Goal: Complete application form

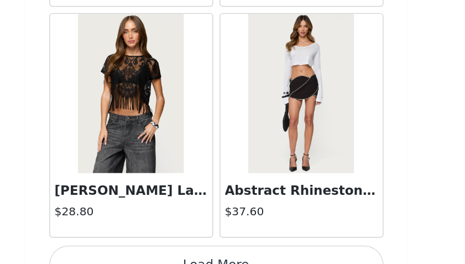
scroll to position [25468, 0]
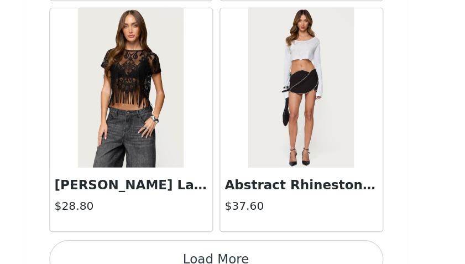
click at [182, 247] on button "Load More" at bounding box center [233, 260] width 232 height 27
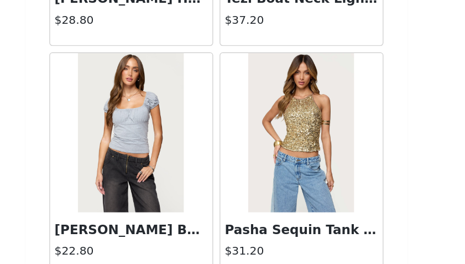
scroll to position [27071, 0]
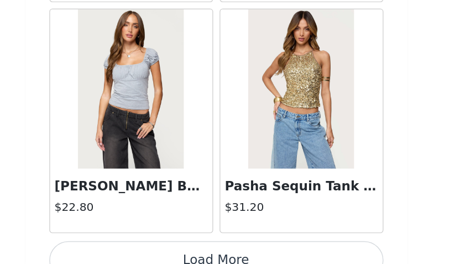
click at [282, 248] on button "Load More" at bounding box center [233, 261] width 232 height 27
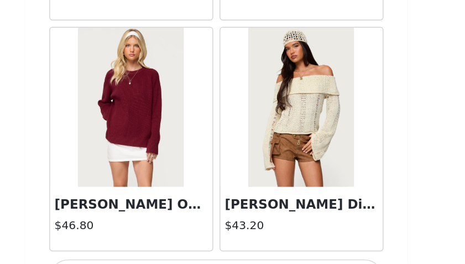
scroll to position [28673, 0]
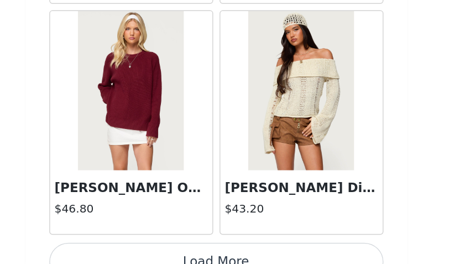
click at [248, 249] on button "Load More" at bounding box center [233, 262] width 232 height 27
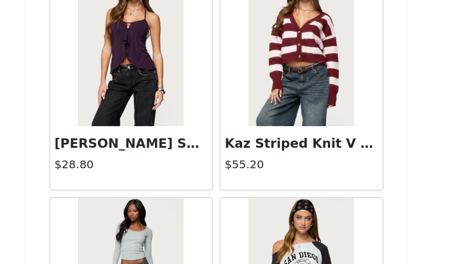
scroll to position [29347, 0]
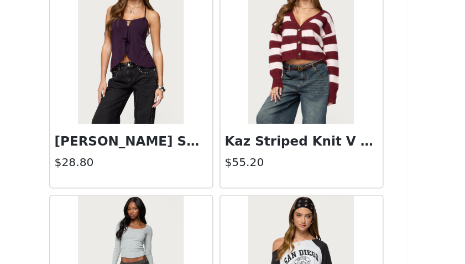
click at [178, 142] on img at bounding box center [174, 111] width 74 height 111
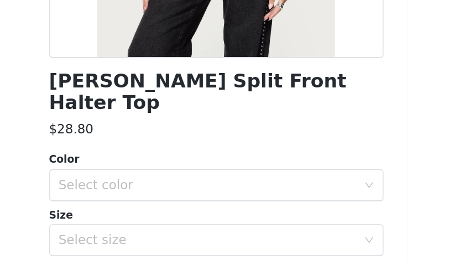
scroll to position [187, 0]
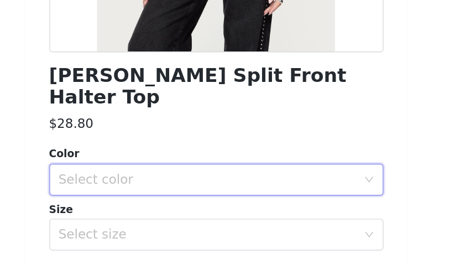
click at [183, 200] on div "Select color" at bounding box center [233, 205] width 232 height 22
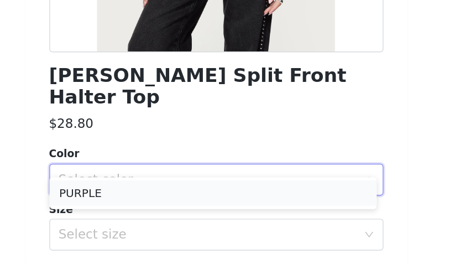
click at [176, 213] on li "PURPLE" at bounding box center [230, 215] width 227 height 18
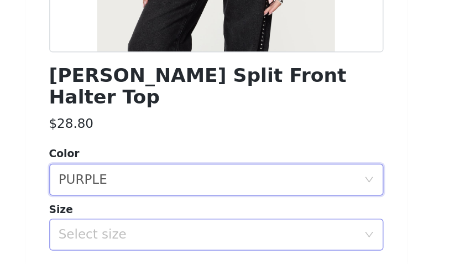
click at [169, 238] on div "Select size" at bounding box center [226, 243] width 207 height 11
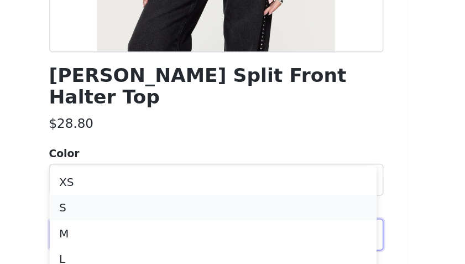
click at [147, 223] on li "S" at bounding box center [230, 225] width 227 height 18
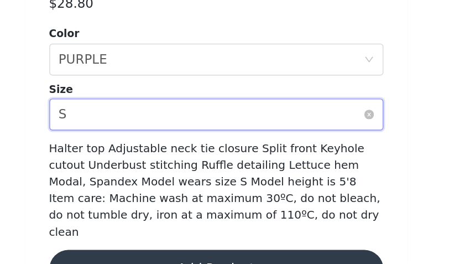
scroll to position [274, 0]
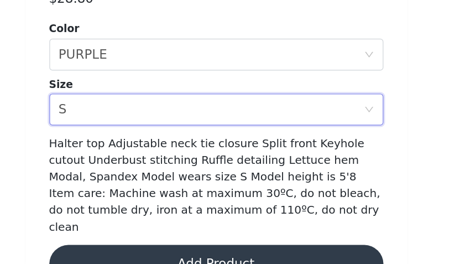
click at [216, 251] on button "Add Product" at bounding box center [233, 264] width 232 height 27
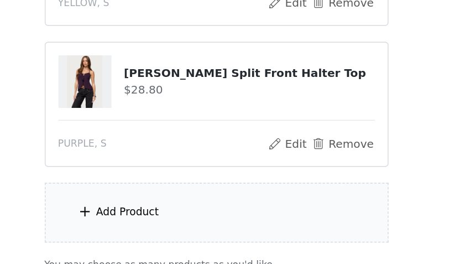
click at [181, 225] on div "Add Product" at bounding box center [171, 227] width 44 height 11
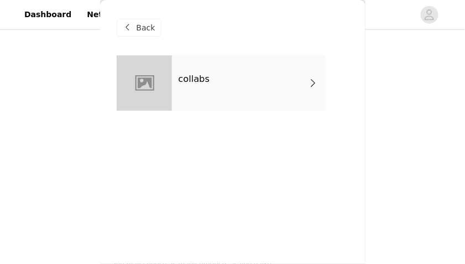
click at [221, 77] on div "collabs" at bounding box center [249, 82] width 154 height 55
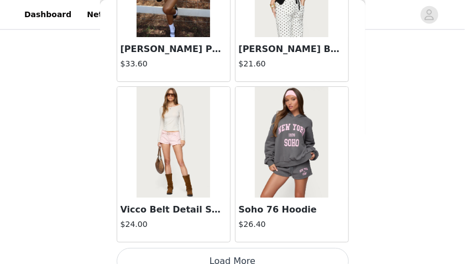
scroll to position [1427, 0]
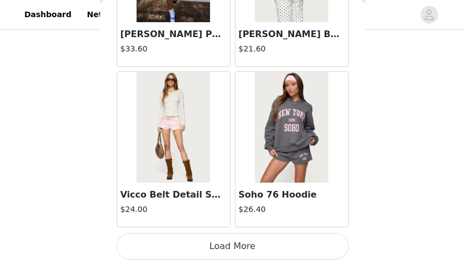
click at [220, 244] on button "Load More" at bounding box center [233, 246] width 232 height 27
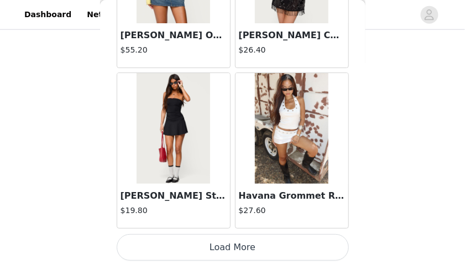
click at [213, 243] on button "Load More" at bounding box center [233, 247] width 232 height 27
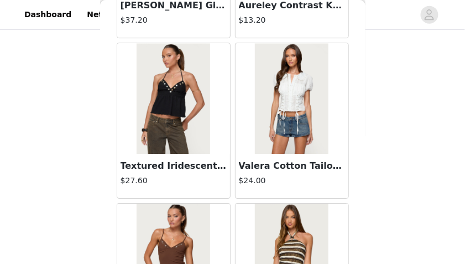
scroll to position [4633, 0]
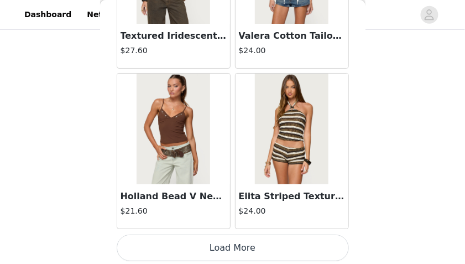
click at [212, 243] on button "Load More" at bounding box center [233, 247] width 232 height 27
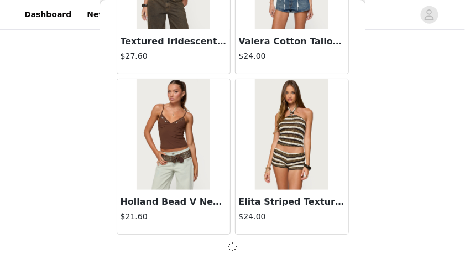
scroll to position [337, 0]
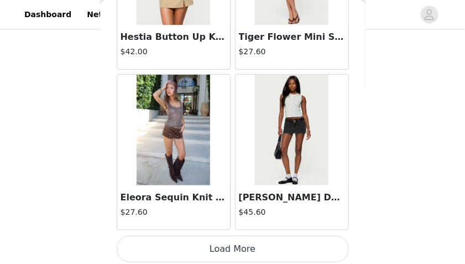
click at [201, 241] on button "Load More" at bounding box center [233, 249] width 232 height 27
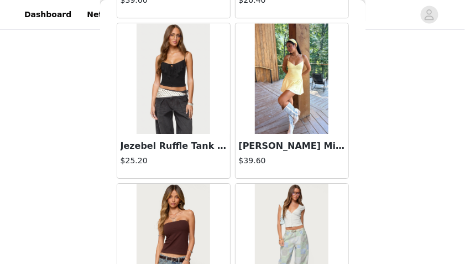
scroll to position [7838, 0]
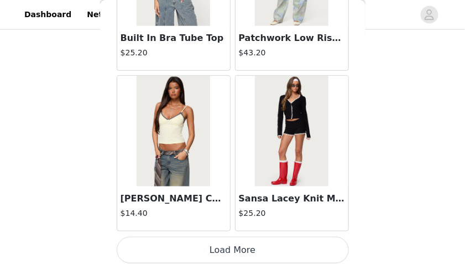
click at [218, 240] on button "Load More" at bounding box center [233, 250] width 232 height 27
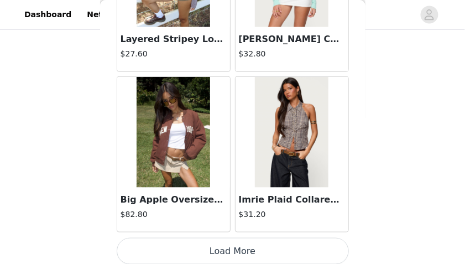
click at [212, 240] on button "Load More" at bounding box center [233, 251] width 232 height 27
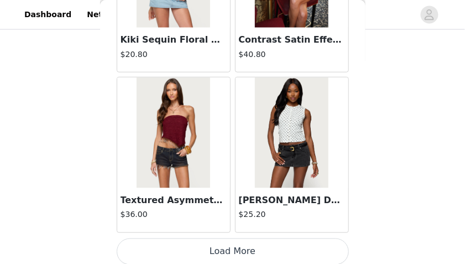
click at [220, 245] on button "Load More" at bounding box center [233, 251] width 232 height 27
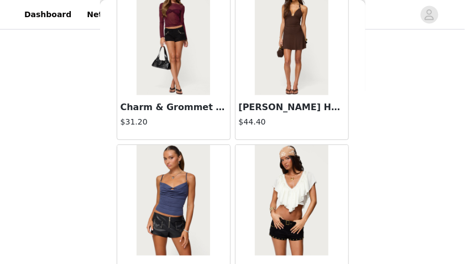
scroll to position [12646, 0]
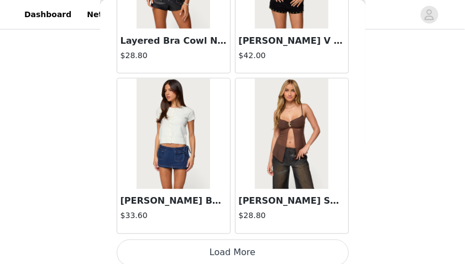
click at [211, 247] on button "Load More" at bounding box center [233, 252] width 232 height 27
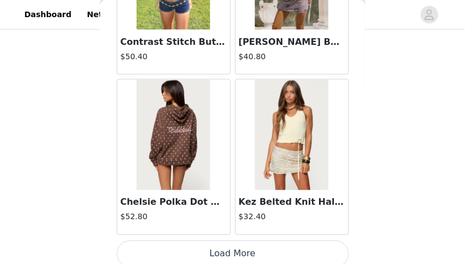
click at [211, 252] on button "Load More" at bounding box center [233, 254] width 232 height 27
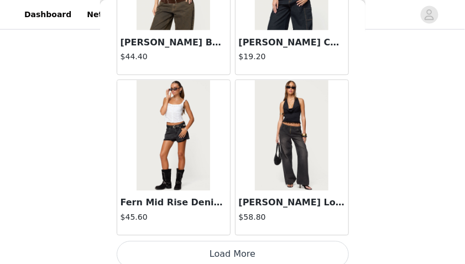
click at [224, 242] on button "Load More" at bounding box center [233, 254] width 232 height 27
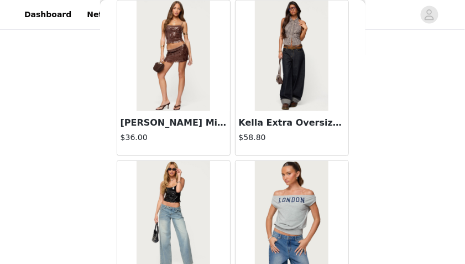
scroll to position [17454, 0]
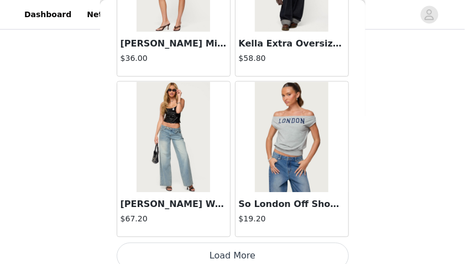
click at [216, 242] on button "Load More" at bounding box center [233, 255] width 232 height 27
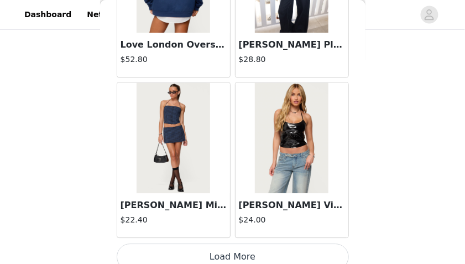
click at [225, 243] on button "Load More" at bounding box center [233, 256] width 232 height 27
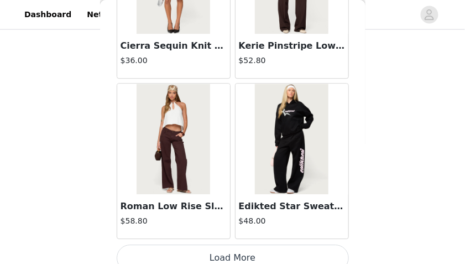
click at [226, 246] on button "Load More" at bounding box center [233, 257] width 232 height 27
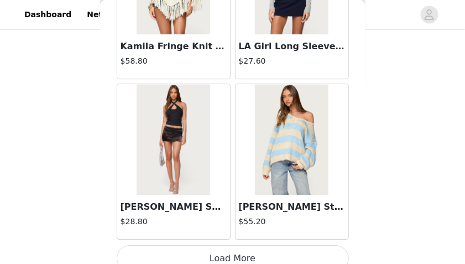
click at [229, 245] on button "Load More" at bounding box center [233, 258] width 232 height 27
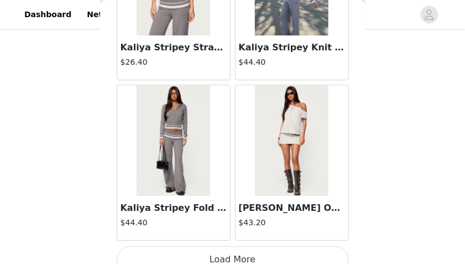
click at [224, 246] on button "Load More" at bounding box center [233, 259] width 232 height 27
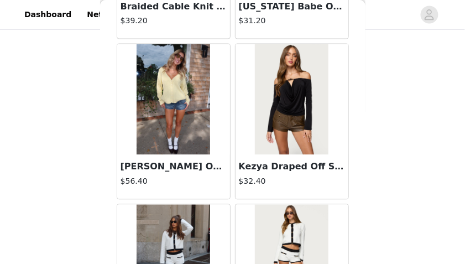
scroll to position [25468, 0]
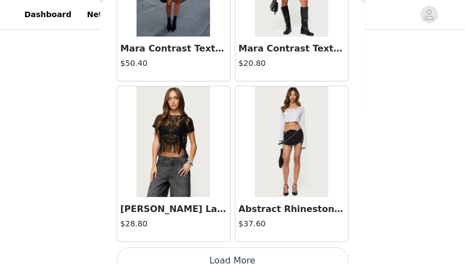
click at [233, 251] on button "Load More" at bounding box center [233, 260] width 232 height 27
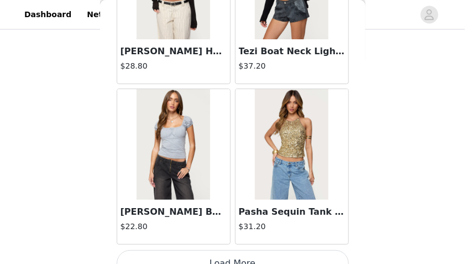
scroll to position [27071, 0]
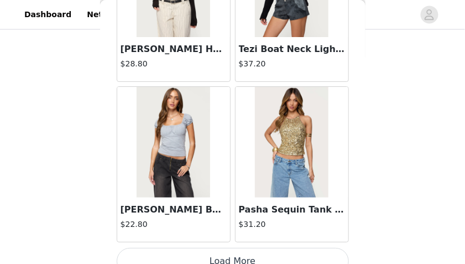
click at [229, 248] on button "Load More" at bounding box center [233, 261] width 232 height 27
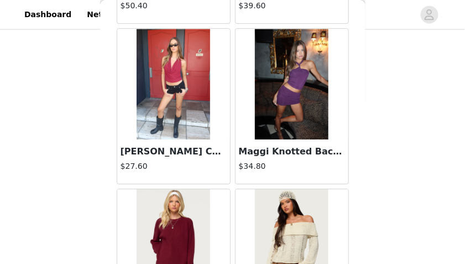
scroll to position [28673, 0]
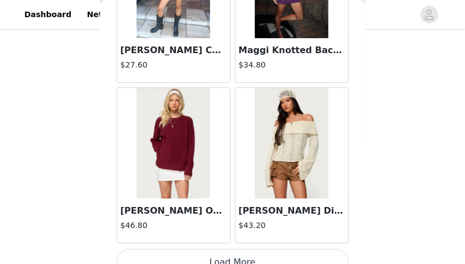
click at [224, 249] on button "Load More" at bounding box center [233, 262] width 232 height 27
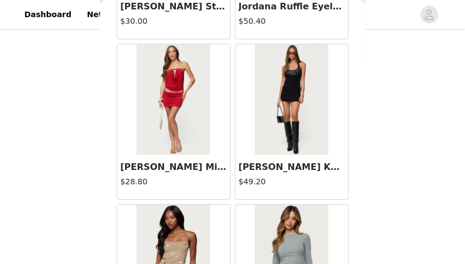
scroll to position [30276, 0]
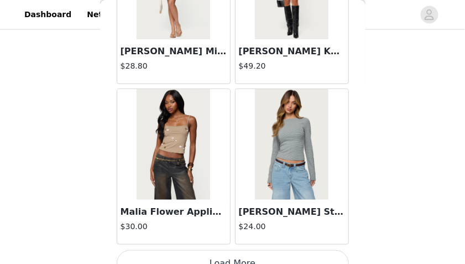
click at [229, 250] on button "Load More" at bounding box center [233, 263] width 232 height 27
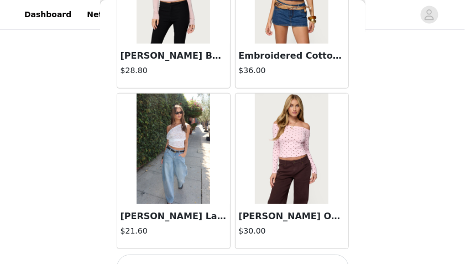
scroll to position [31876, 0]
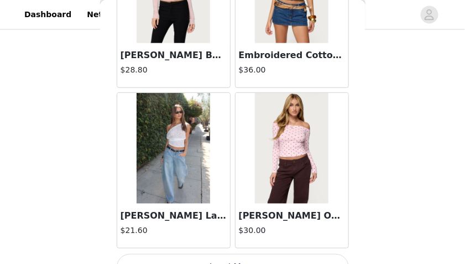
click at [181, 209] on h3 "[PERSON_NAME] Lace Off Shoulder Top" at bounding box center [174, 215] width 106 height 13
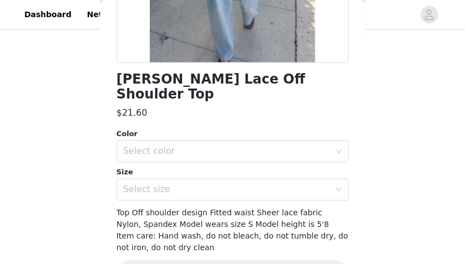
scroll to position [243, 0]
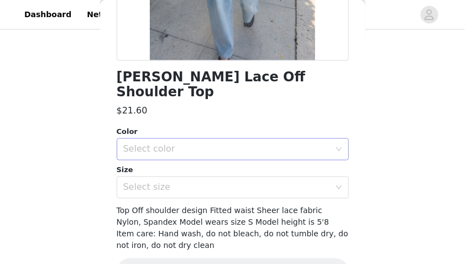
click at [166, 144] on div "Select color" at bounding box center [226, 149] width 207 height 11
click at [160, 164] on li "WHITE" at bounding box center [230, 159] width 227 height 18
click at [160, 182] on div "Select size" at bounding box center [226, 187] width 207 height 11
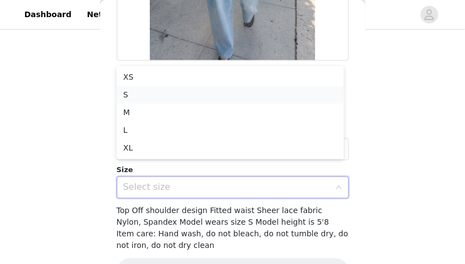
click at [158, 96] on li "S" at bounding box center [230, 95] width 227 height 18
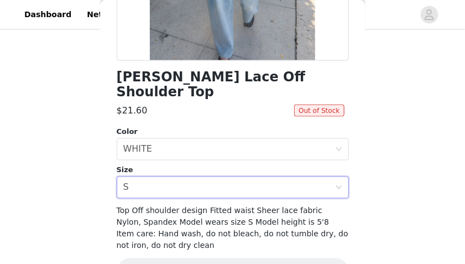
scroll to position [263, 0]
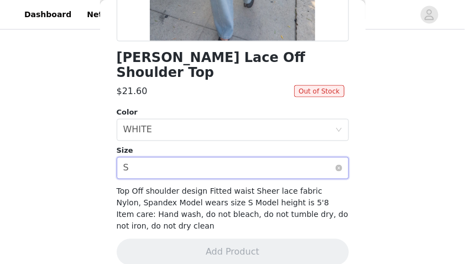
click at [202, 158] on div "Select size S" at bounding box center [229, 168] width 212 height 21
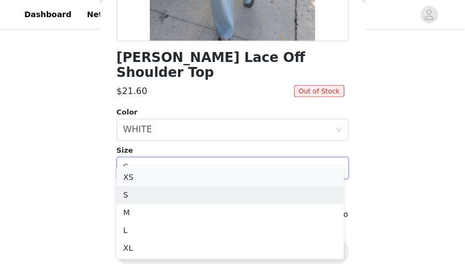
click at [173, 174] on li "XS" at bounding box center [230, 178] width 227 height 18
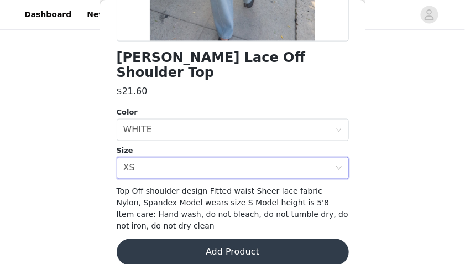
click at [187, 246] on button "Add Product" at bounding box center [233, 252] width 232 height 27
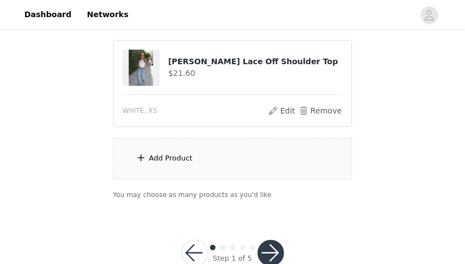
scroll to position [435, 0]
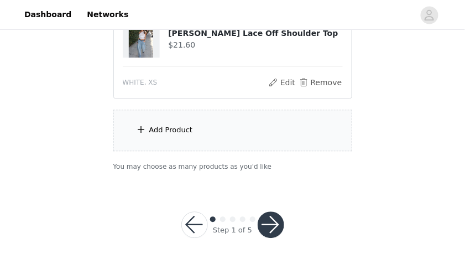
click at [187, 124] on div "Add Product" at bounding box center [171, 129] width 44 height 11
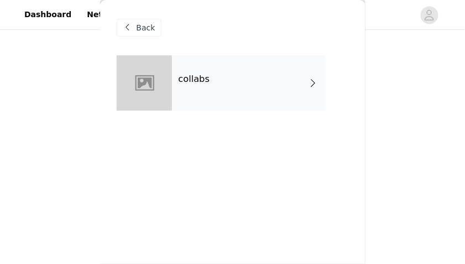
click at [198, 93] on div "collabs" at bounding box center [249, 82] width 154 height 55
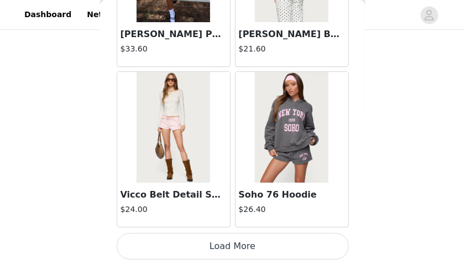
click at [230, 249] on button "Load More" at bounding box center [233, 246] width 232 height 27
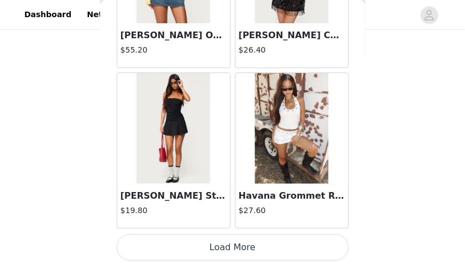
click at [227, 247] on button "Load More" at bounding box center [233, 247] width 232 height 27
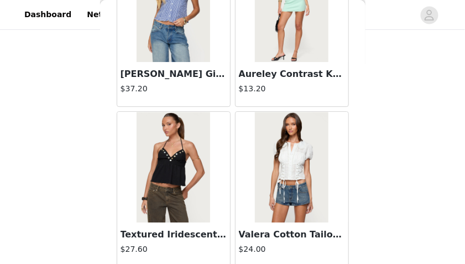
scroll to position [4633, 0]
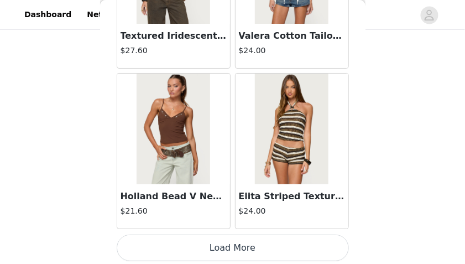
click at [226, 243] on button "Load More" at bounding box center [233, 247] width 232 height 27
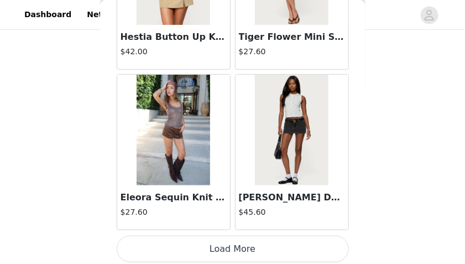
click at [227, 247] on button "Load More" at bounding box center [233, 249] width 232 height 27
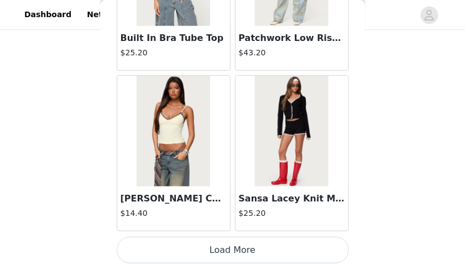
click at [227, 244] on button "Load More" at bounding box center [233, 250] width 232 height 27
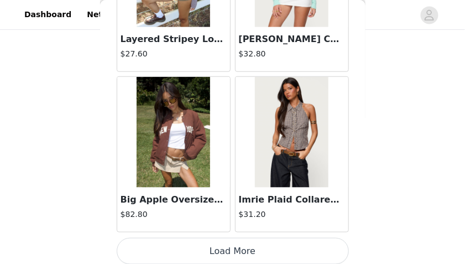
click at [227, 247] on button "Load More" at bounding box center [233, 251] width 232 height 27
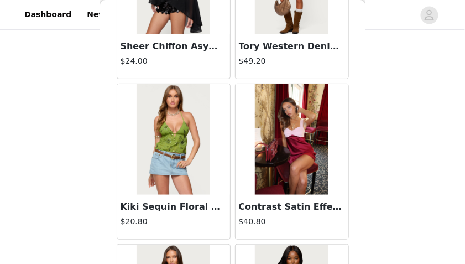
scroll to position [11044, 0]
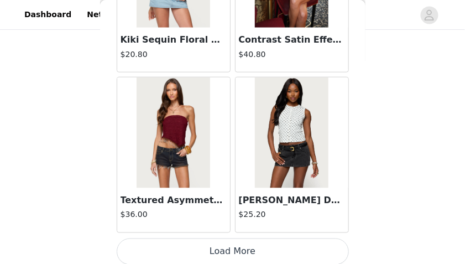
click at [228, 243] on button "Load More" at bounding box center [233, 251] width 232 height 27
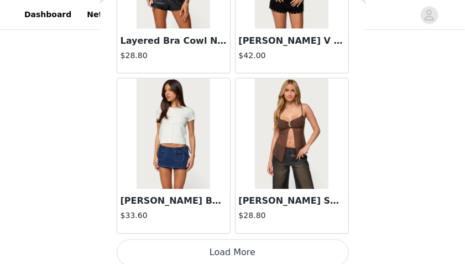
click at [229, 245] on button "Load More" at bounding box center [233, 252] width 232 height 27
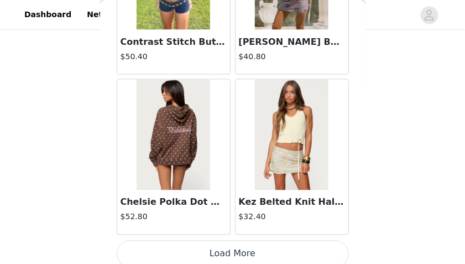
click at [229, 248] on button "Load More" at bounding box center [233, 254] width 232 height 27
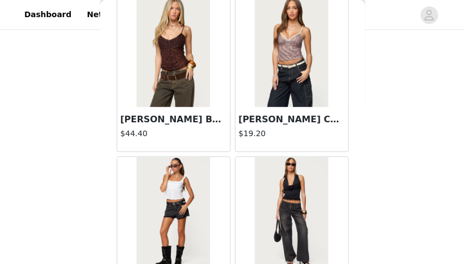
scroll to position [15852, 0]
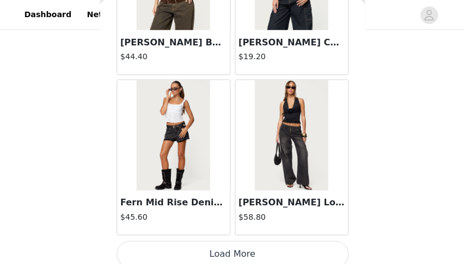
click at [227, 241] on button "Load More" at bounding box center [233, 254] width 232 height 27
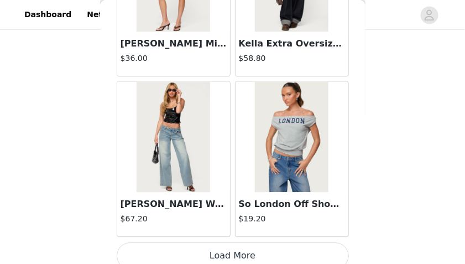
click at [227, 242] on button "Load More" at bounding box center [233, 255] width 232 height 27
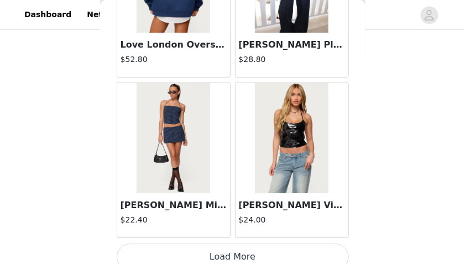
click at [227, 243] on button "Load More" at bounding box center [233, 256] width 232 height 27
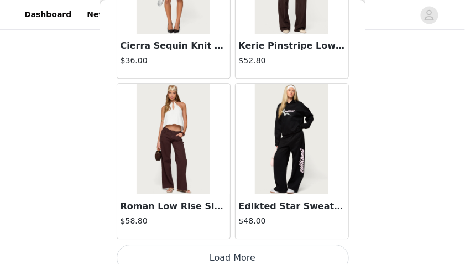
click at [229, 244] on button "Load More" at bounding box center [233, 257] width 232 height 27
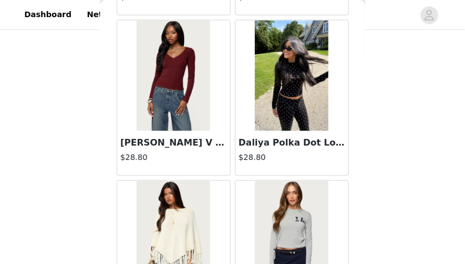
scroll to position [22263, 0]
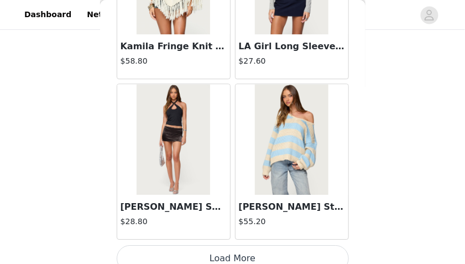
click at [230, 245] on button "Load More" at bounding box center [233, 258] width 232 height 27
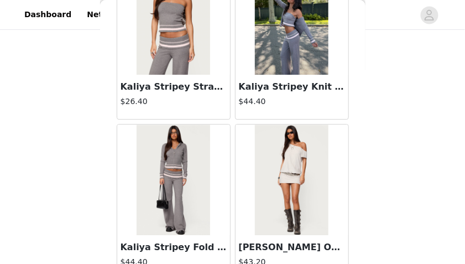
scroll to position [23865, 0]
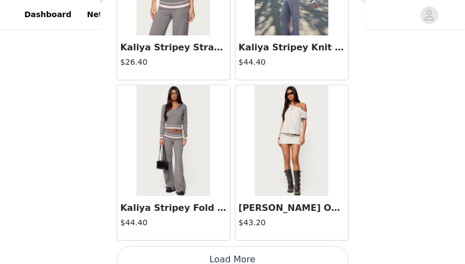
click at [231, 247] on button "Load More" at bounding box center [233, 259] width 232 height 27
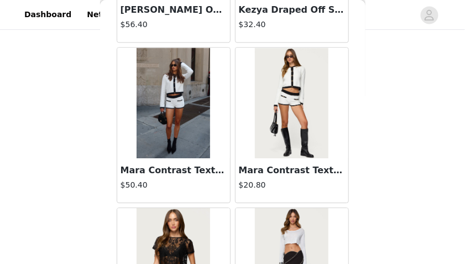
scroll to position [25468, 0]
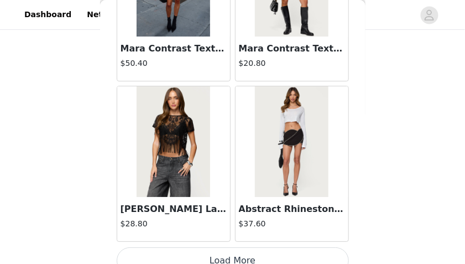
click at [229, 249] on button "Load More" at bounding box center [233, 260] width 232 height 27
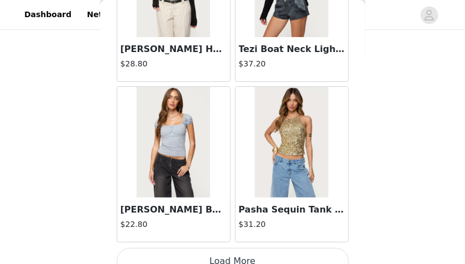
click at [227, 248] on button "Load More" at bounding box center [233, 261] width 232 height 27
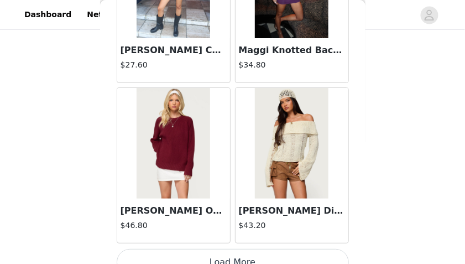
click at [231, 249] on button "Load More" at bounding box center [233, 262] width 232 height 27
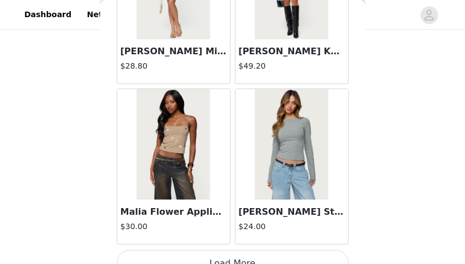
click at [231, 250] on button "Load More" at bounding box center [233, 263] width 232 height 27
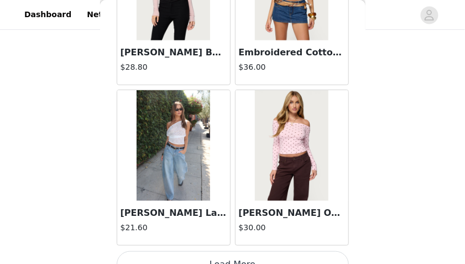
click at [231, 251] on button "Load More" at bounding box center [233, 264] width 232 height 27
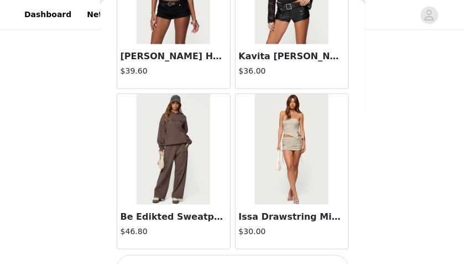
scroll to position [33480, 0]
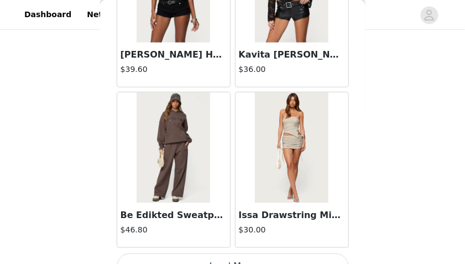
click at [228, 253] on button "Load More" at bounding box center [233, 266] width 232 height 27
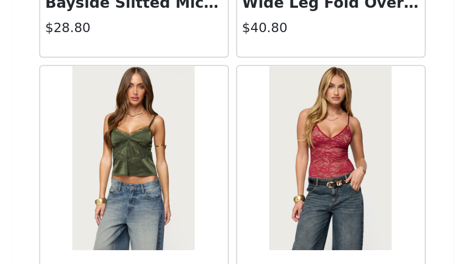
scroll to position [435, 0]
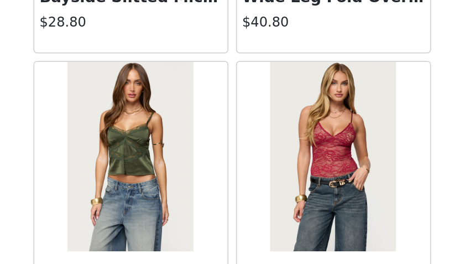
click at [207, 200] on img at bounding box center [174, 179] width 74 height 111
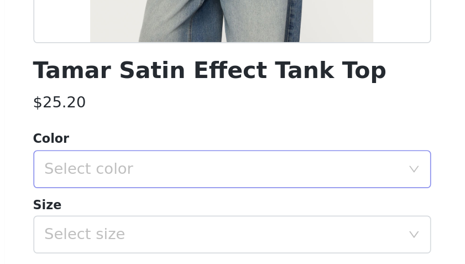
scroll to position [199, 0]
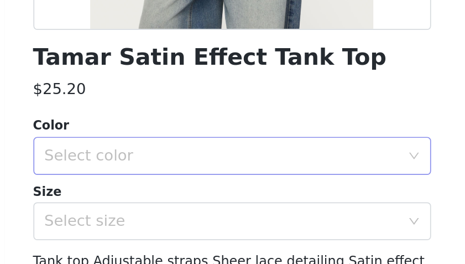
click at [194, 184] on div "Select color" at bounding box center [226, 179] width 207 height 11
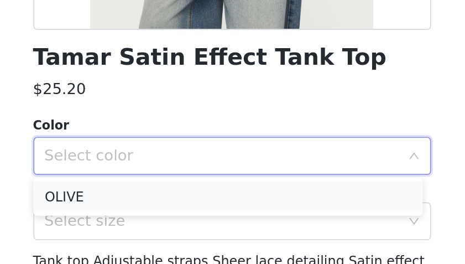
click at [182, 204] on li "OLIVE" at bounding box center [230, 203] width 227 height 18
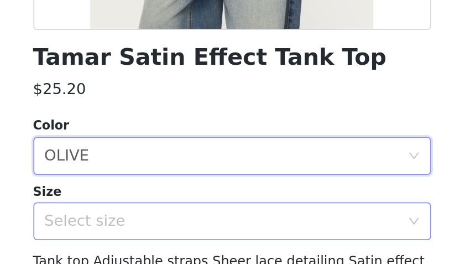
click at [173, 216] on div "Select size" at bounding box center [226, 217] width 207 height 11
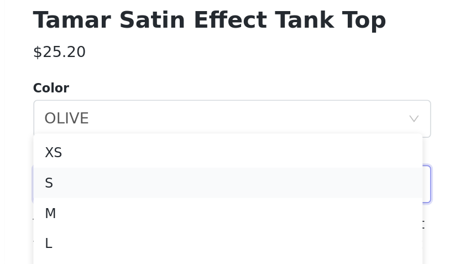
click at [155, 218] on li "S" at bounding box center [230, 216] width 227 height 18
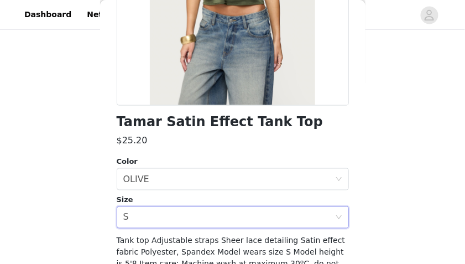
scroll to position [263, 0]
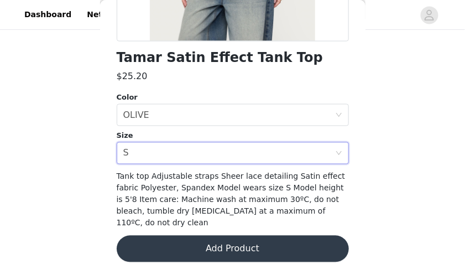
click at [232, 236] on button "Add Product" at bounding box center [233, 249] width 232 height 27
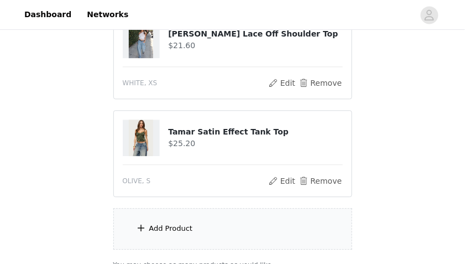
click at [184, 226] on div "Add Product" at bounding box center [171, 228] width 44 height 11
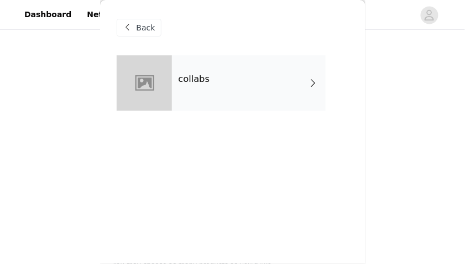
click at [147, 27] on span "Back" at bounding box center [146, 28] width 19 height 12
click at [138, 31] on span "Back" at bounding box center [146, 28] width 19 height 12
click at [127, 32] on span at bounding box center [127, 27] width 13 height 13
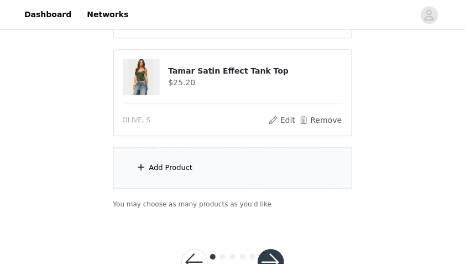
scroll to position [533, 0]
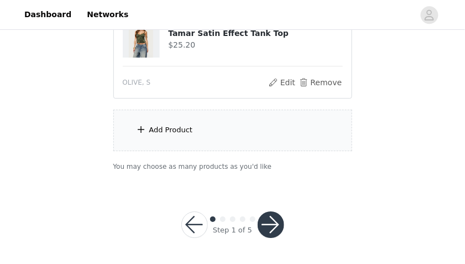
click at [192, 128] on div "Add Product" at bounding box center [232, 129] width 239 height 41
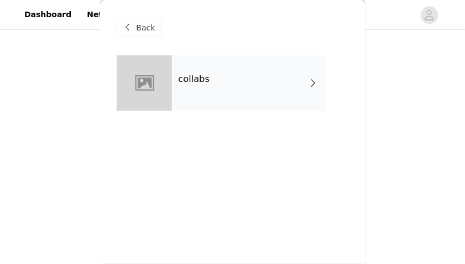
click at [190, 84] on h4 "collabs" at bounding box center [195, 79] width 32 height 10
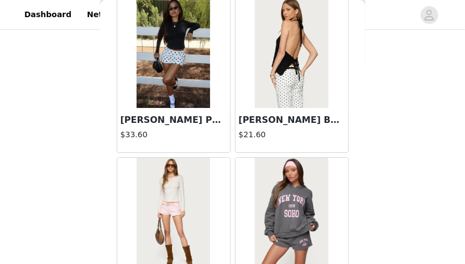
scroll to position [1427, 0]
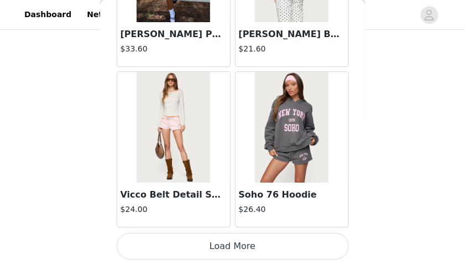
click at [260, 235] on button "Load More" at bounding box center [233, 246] width 232 height 27
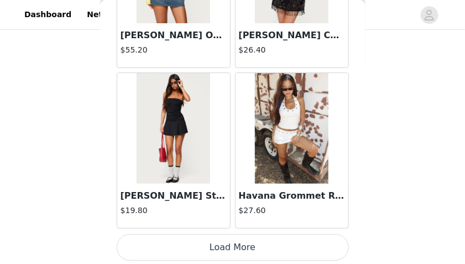
click at [257, 240] on button "Load More" at bounding box center [233, 247] width 232 height 27
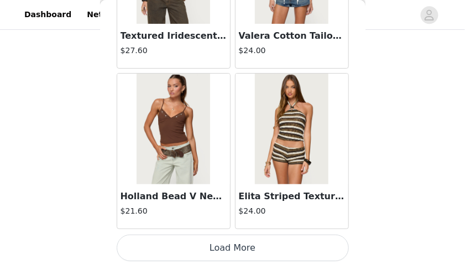
click at [258, 243] on button "Load More" at bounding box center [233, 247] width 232 height 27
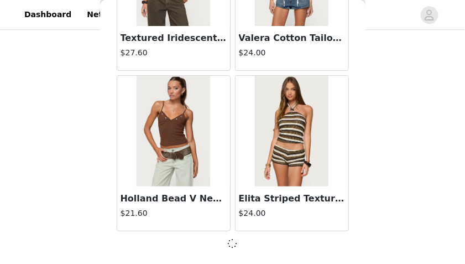
scroll to position [4627, 0]
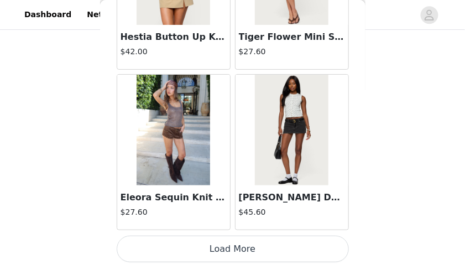
click at [249, 244] on button "Load More" at bounding box center [233, 249] width 232 height 27
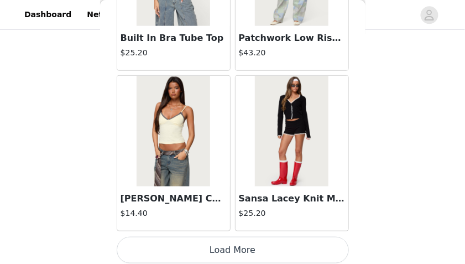
click at [229, 237] on button "Load More" at bounding box center [233, 250] width 232 height 27
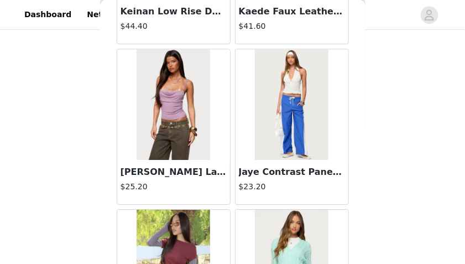
scroll to position [9441, 0]
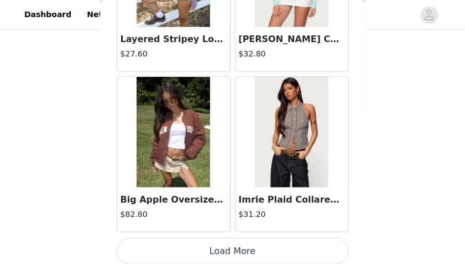
click at [229, 238] on button "Load More" at bounding box center [233, 251] width 232 height 27
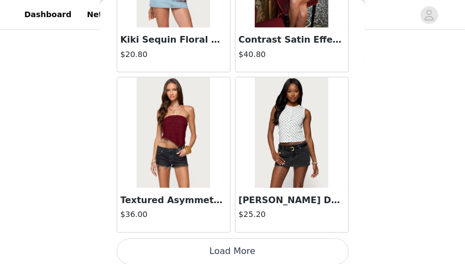
click at [229, 238] on button "Load More" at bounding box center [233, 251] width 232 height 27
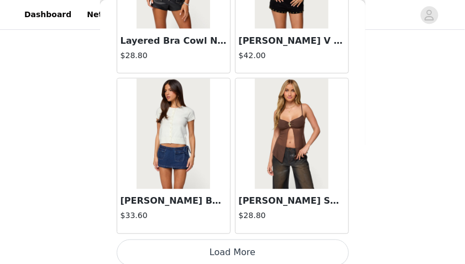
click at [229, 241] on button "Load More" at bounding box center [233, 252] width 232 height 27
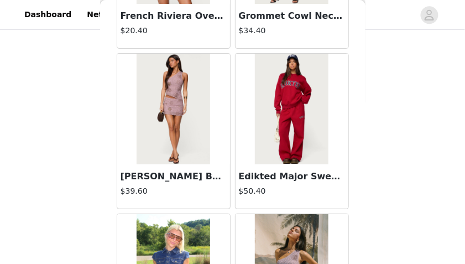
scroll to position [14249, 0]
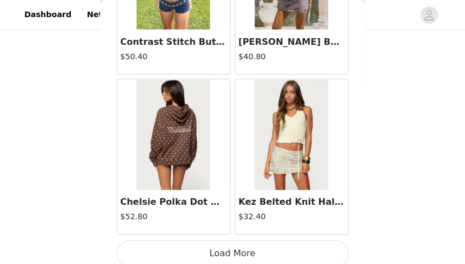
drag, startPoint x: 228, startPoint y: 242, endPoint x: 222, endPoint y: 243, distance: 6.7
click at [222, 243] on button "Load More" at bounding box center [233, 254] width 232 height 27
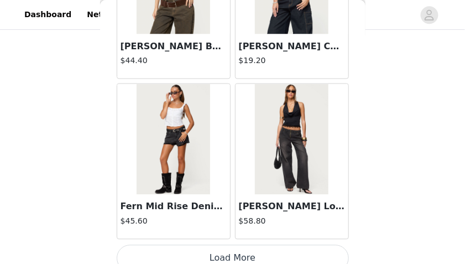
scroll to position [15852, 0]
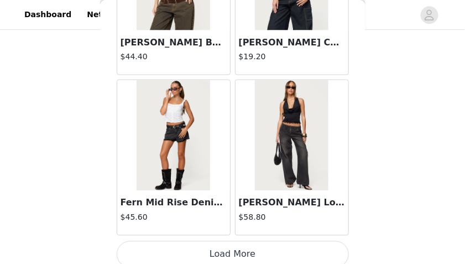
click at [225, 246] on button "Load More" at bounding box center [233, 254] width 232 height 27
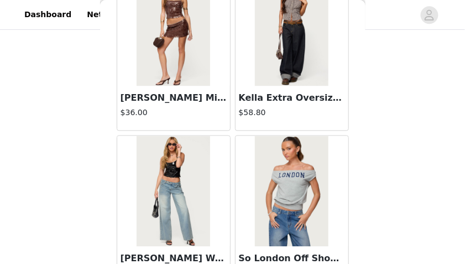
scroll to position [17454, 0]
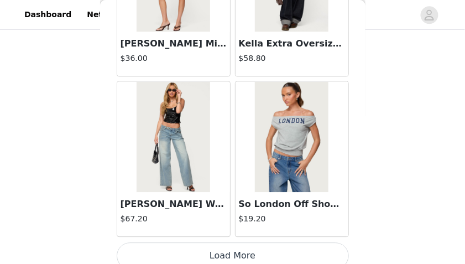
click at [228, 242] on button "Load More" at bounding box center [233, 255] width 232 height 27
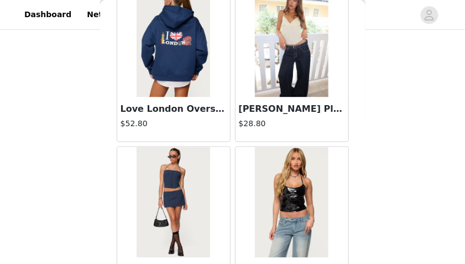
scroll to position [19057, 0]
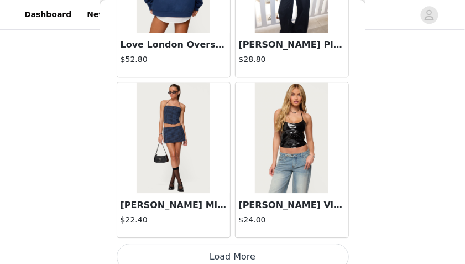
click at [227, 243] on button "Load More" at bounding box center [233, 256] width 232 height 27
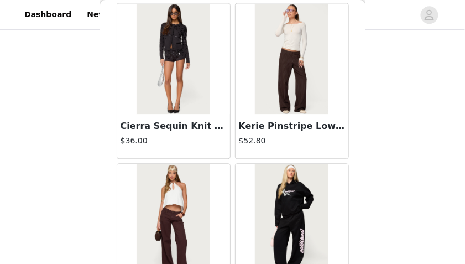
scroll to position [20660, 0]
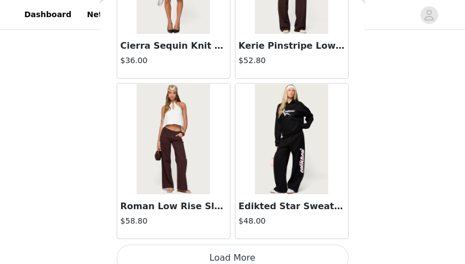
click at [228, 244] on button "Load More" at bounding box center [233, 257] width 232 height 27
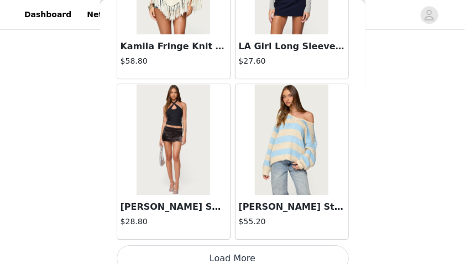
click at [231, 250] on button "Load More" at bounding box center [233, 258] width 232 height 27
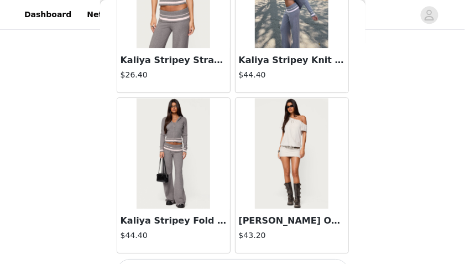
scroll to position [23865, 0]
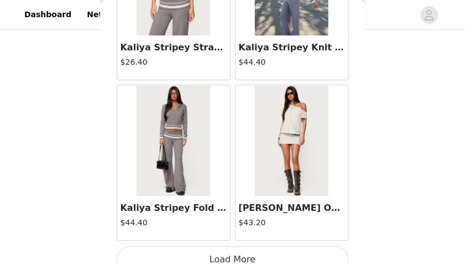
drag, startPoint x: 229, startPoint y: 252, endPoint x: 217, endPoint y: 248, distance: 13.3
click at [217, 248] on button "Load More" at bounding box center [233, 259] width 232 height 27
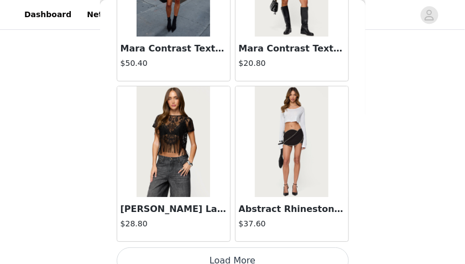
click at [227, 247] on button "Load More" at bounding box center [233, 260] width 232 height 27
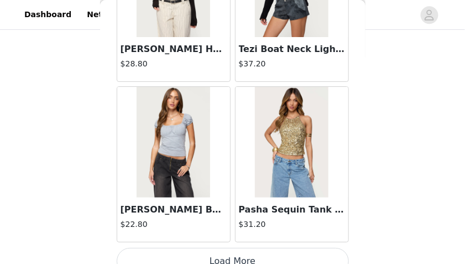
click at [233, 248] on button "Load More" at bounding box center [233, 261] width 232 height 27
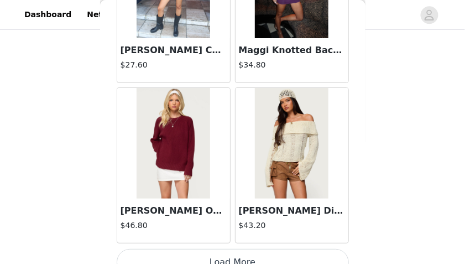
click at [233, 249] on button "Load More" at bounding box center [233, 262] width 232 height 27
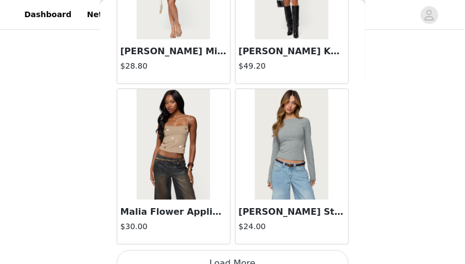
click at [232, 250] on button "Load More" at bounding box center [233, 263] width 232 height 27
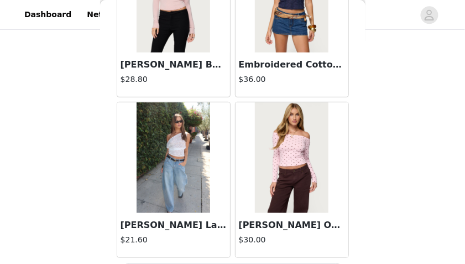
scroll to position [31879, 0]
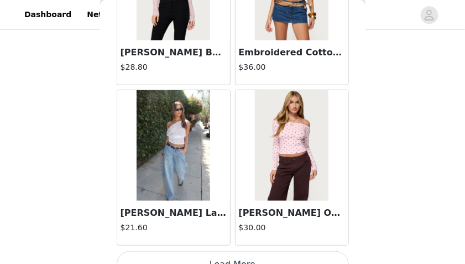
click at [236, 251] on button "Load More" at bounding box center [233, 264] width 232 height 27
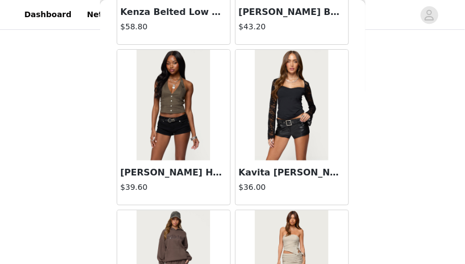
scroll to position [33482, 0]
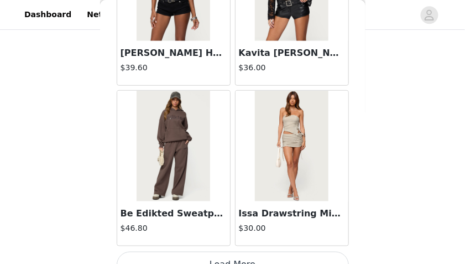
click at [226, 252] on button "Load More" at bounding box center [233, 265] width 232 height 27
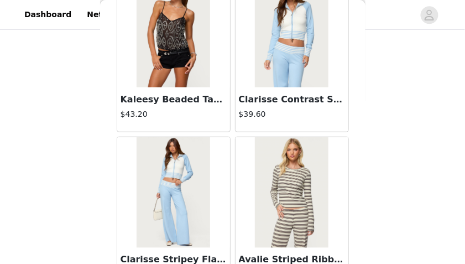
scroll to position [35084, 0]
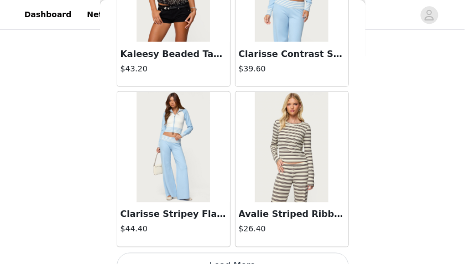
click at [226, 253] on button "Load More" at bounding box center [233, 266] width 232 height 27
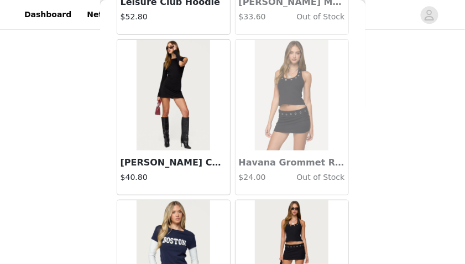
scroll to position [36687, 0]
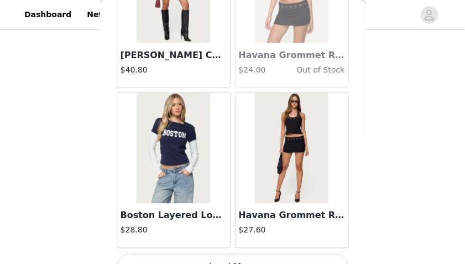
click at [226, 254] on button "Load More" at bounding box center [233, 267] width 232 height 27
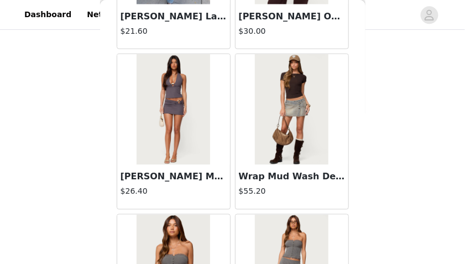
scroll to position [32012, 0]
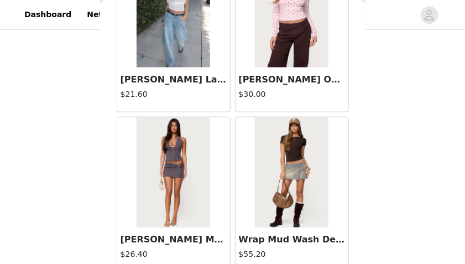
click at [289, 187] on img at bounding box center [292, 172] width 74 height 111
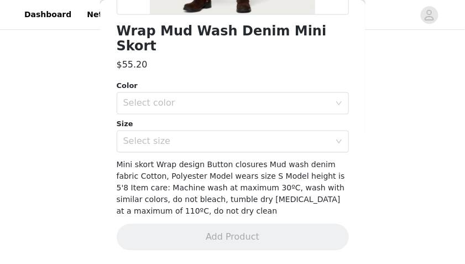
scroll to position [274, 0]
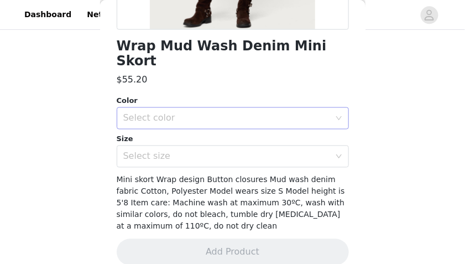
click at [232, 113] on div "Select color" at bounding box center [226, 118] width 207 height 11
click at [229, 128] on li "BLUE-VINTAGE-WASHED" at bounding box center [230, 128] width 227 height 18
click at [215, 151] on div "Select size" at bounding box center [226, 156] width 207 height 11
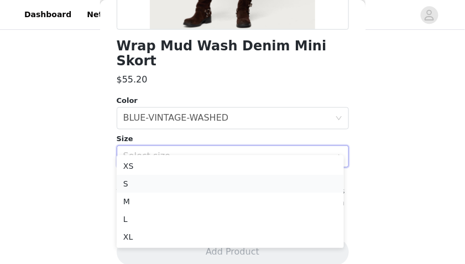
click at [181, 182] on li "S" at bounding box center [230, 184] width 227 height 18
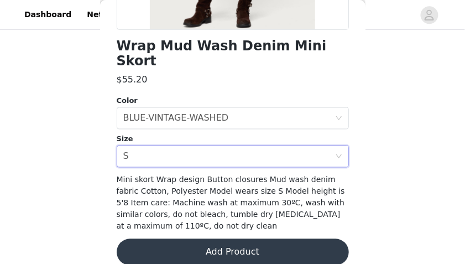
click at [184, 239] on button "Add Product" at bounding box center [233, 252] width 232 height 27
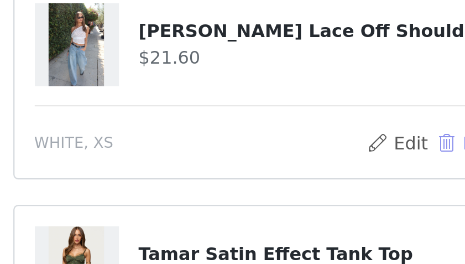
scroll to position [368, 0]
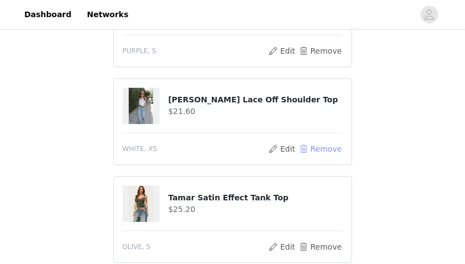
click at [331, 148] on button "Remove" at bounding box center [320, 149] width 44 height 13
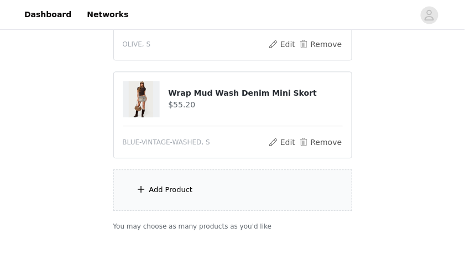
scroll to position [533, 0]
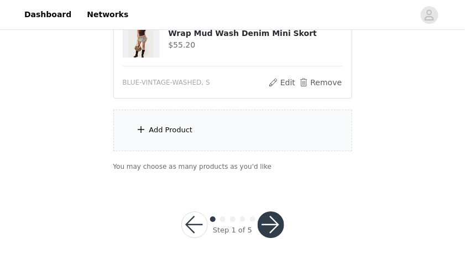
click at [209, 127] on div "Add Product" at bounding box center [232, 129] width 239 height 41
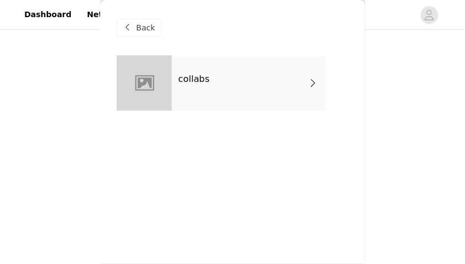
click at [205, 98] on div "collabs" at bounding box center [249, 82] width 154 height 55
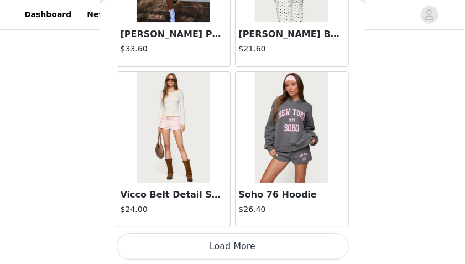
scroll to position [173, 0]
click at [268, 241] on button "Load More" at bounding box center [233, 246] width 232 height 27
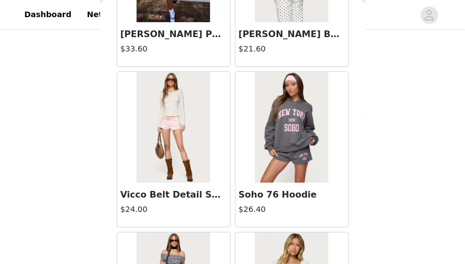
scroll to position [524, 0]
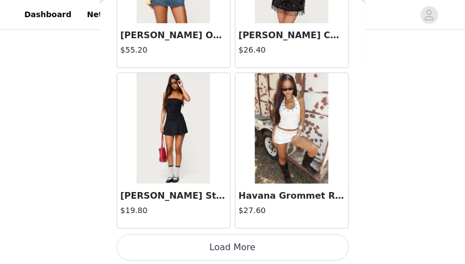
click at [252, 242] on button "Load More" at bounding box center [233, 247] width 232 height 27
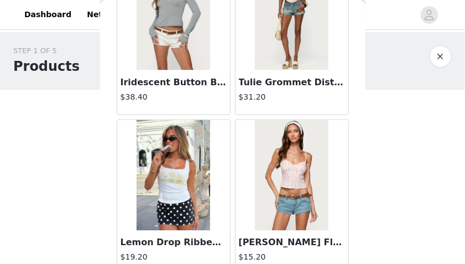
scroll to position [268, 0]
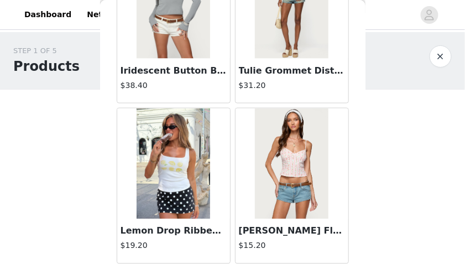
click at [305, 144] on img at bounding box center [292, 163] width 74 height 111
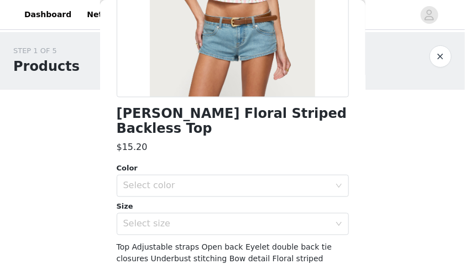
scroll to position [217, 0]
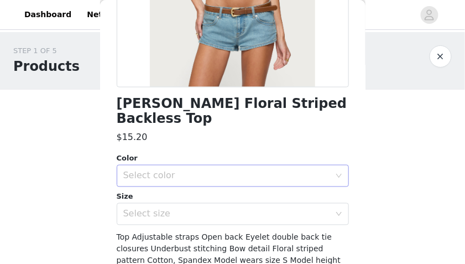
click at [212, 167] on div "Select color" at bounding box center [229, 175] width 212 height 21
click at [180, 186] on li "WHITE AND PINK" at bounding box center [230, 185] width 227 height 18
click at [168, 208] on div "Select size" at bounding box center [226, 213] width 207 height 11
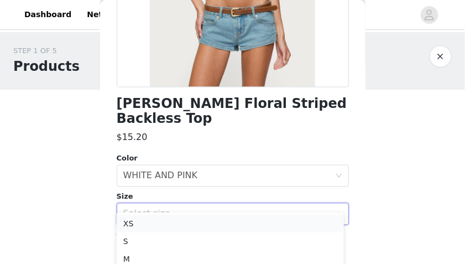
click at [152, 221] on li "XS" at bounding box center [230, 224] width 227 height 18
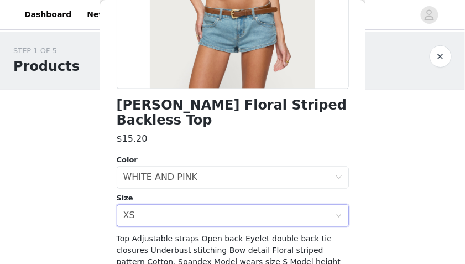
scroll to position [216, 0]
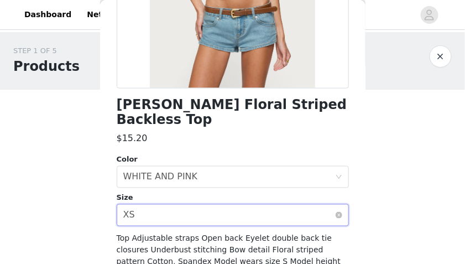
click at [150, 205] on div "Select size XS" at bounding box center [229, 215] width 212 height 21
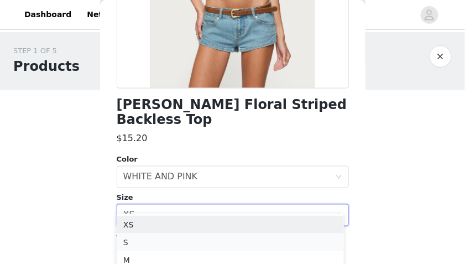
click at [137, 237] on li "S" at bounding box center [230, 242] width 227 height 18
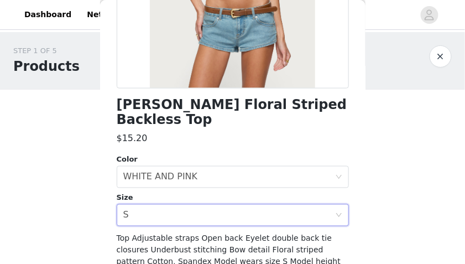
scroll to position [286, 0]
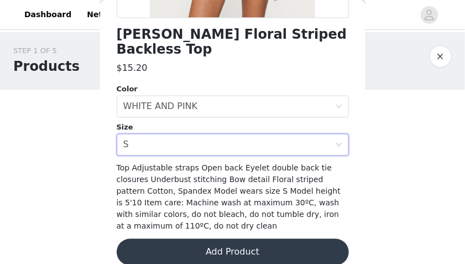
click at [179, 241] on button "Add Product" at bounding box center [233, 252] width 232 height 27
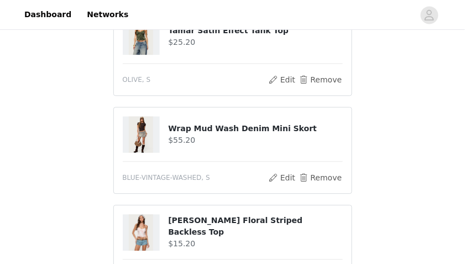
scroll to position [630, 0]
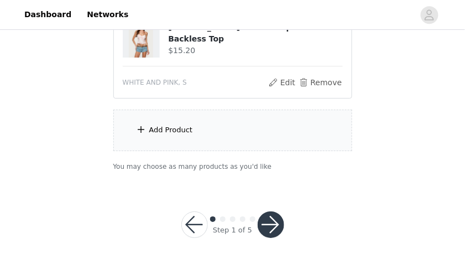
click at [270, 227] on button "button" at bounding box center [271, 224] width 27 height 27
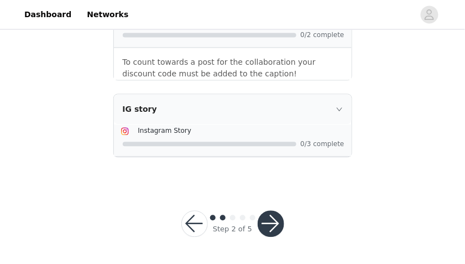
scroll to position [1177, 0]
click at [275, 232] on button "button" at bounding box center [271, 224] width 27 height 27
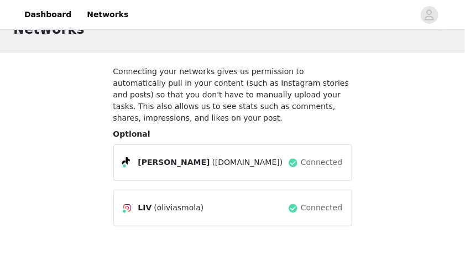
scroll to position [89, 0]
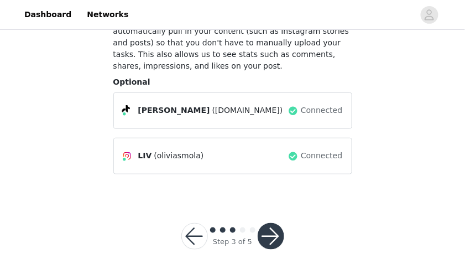
click at [269, 223] on button "button" at bounding box center [271, 236] width 27 height 27
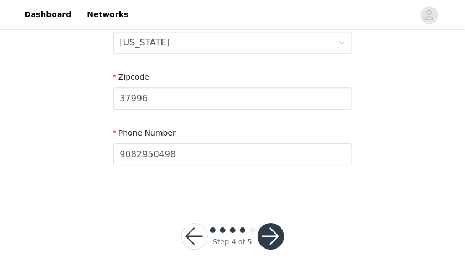
scroll to position [479, 0]
click at [270, 227] on button "button" at bounding box center [271, 235] width 27 height 27
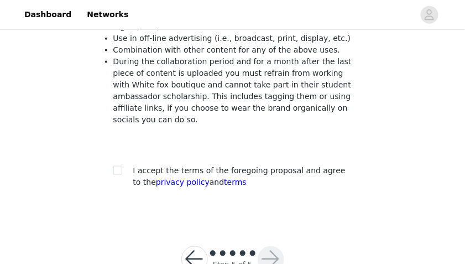
scroll to position [246, 0]
click at [128, 165] on div at bounding box center [120, 171] width 15 height 12
click at [122, 165] on div at bounding box center [120, 171] width 15 height 12
click at [119, 166] on input "checkbox" at bounding box center [117, 170] width 8 height 8
checkbox input "true"
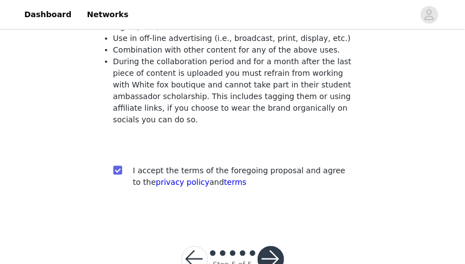
click at [276, 246] on button "button" at bounding box center [271, 259] width 27 height 27
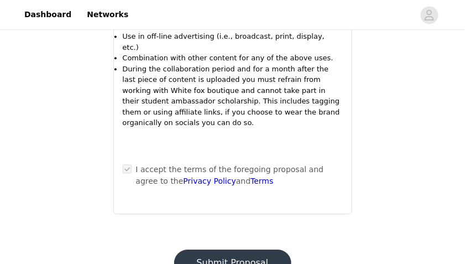
click at [253, 249] on button "Submit Proposal" at bounding box center [232, 262] width 117 height 27
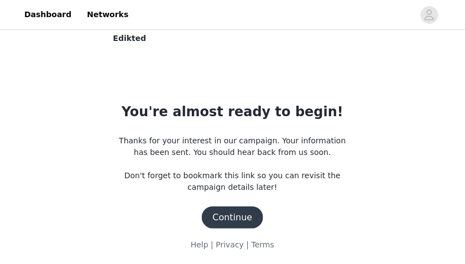
click at [244, 213] on button "Continue" at bounding box center [233, 217] width 62 height 22
